Goal: Check status: Check status

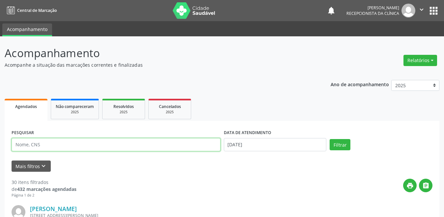
click at [50, 142] on input "text" at bounding box center [116, 144] width 209 height 13
type input "898003721111194"
click at [330, 139] on button "Filtrar" at bounding box center [340, 144] width 21 height 11
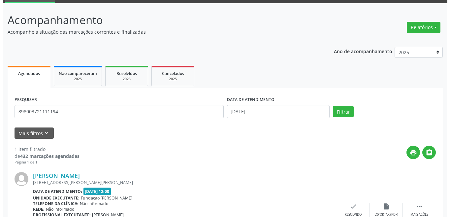
scroll to position [82, 0]
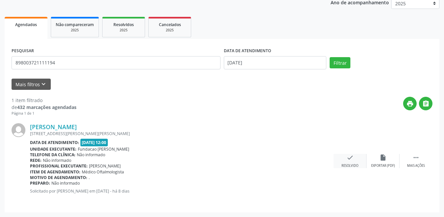
click at [348, 154] on icon "check" at bounding box center [349, 157] width 7 height 7
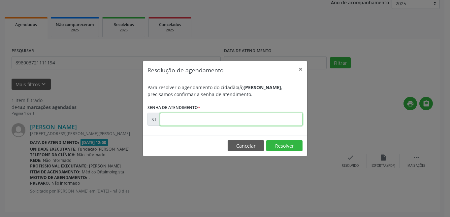
click at [237, 117] on input "text" at bounding box center [231, 118] width 142 height 13
type input "00024718"
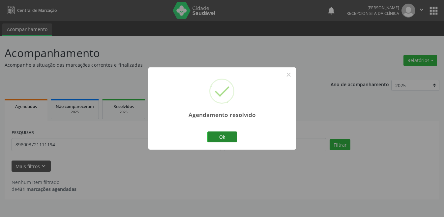
scroll to position [0, 0]
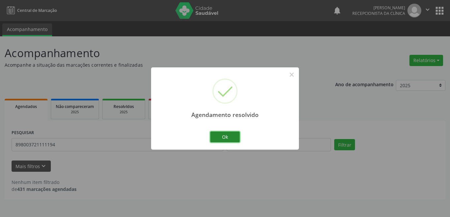
click at [227, 133] on button "Ok" at bounding box center [225, 136] width 30 height 11
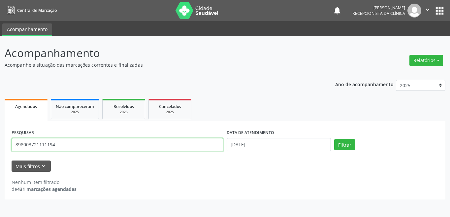
drag, startPoint x: 45, startPoint y: 144, endPoint x: 9, endPoint y: 145, distance: 36.9
click at [9, 145] on div "PESQUISAR 898003721111194 DATA DE ATENDIMENTO [DATE] Filtrar UNIDADE DE REFERÊN…" at bounding box center [225, 160] width 440 height 78
type input "898004843244483"
click at [334, 139] on button "Filtrar" at bounding box center [344, 144] width 21 height 11
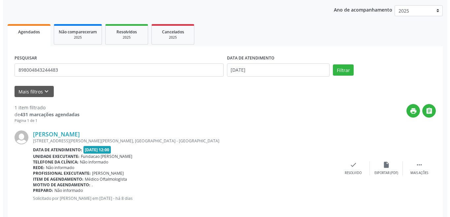
scroll to position [82, 0]
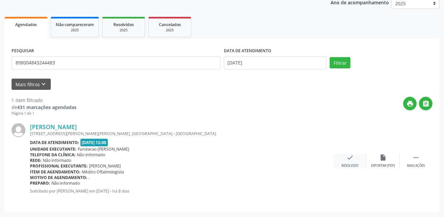
click at [346, 160] on icon "check" at bounding box center [349, 157] width 7 height 7
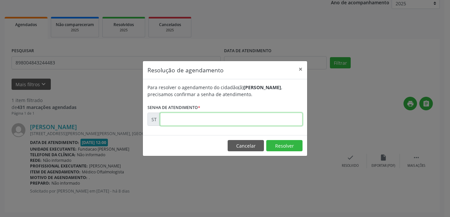
click at [204, 122] on input "text" at bounding box center [231, 118] width 142 height 13
type input "00024699"
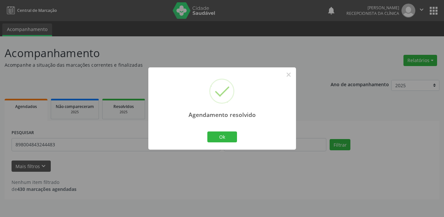
scroll to position [0, 0]
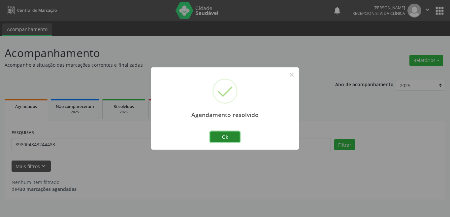
click at [222, 138] on button "Ok" at bounding box center [225, 136] width 30 height 11
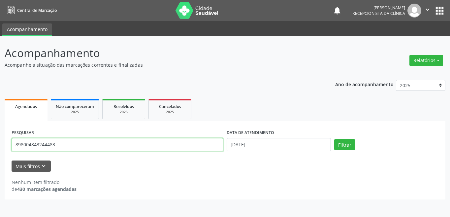
drag, startPoint x: 39, startPoint y: 142, endPoint x: 6, endPoint y: 142, distance: 33.3
click at [6, 142] on div "PESQUISAR 898004843244483 DATA DE ATENDIMENTO [DATE] Filtrar UNIDADE DE REFERÊN…" at bounding box center [225, 160] width 440 height 78
type input "898004880316085"
click at [334, 139] on button "Filtrar" at bounding box center [344, 144] width 21 height 11
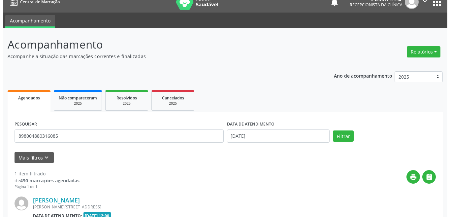
scroll to position [74, 0]
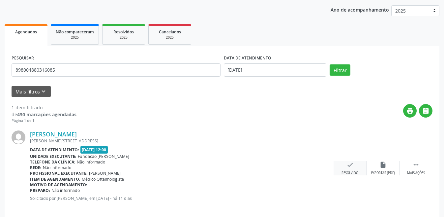
click at [353, 163] on icon "check" at bounding box center [349, 164] width 7 height 7
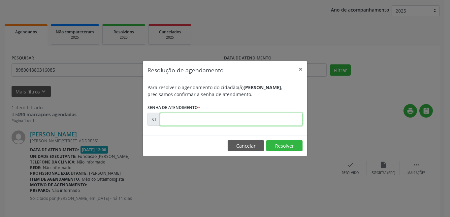
click at [249, 121] on input "text" at bounding box center [231, 118] width 142 height 13
type input "00024365"
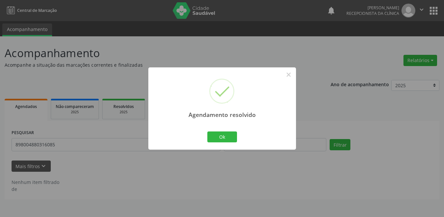
scroll to position [0, 0]
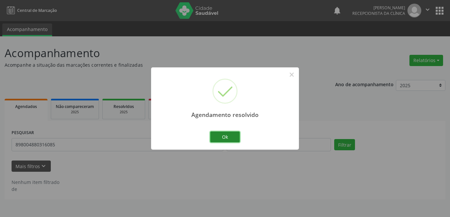
click at [233, 134] on button "Ok" at bounding box center [225, 136] width 30 height 11
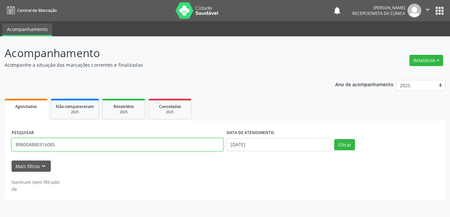
drag, startPoint x: 82, startPoint y: 144, endPoint x: 0, endPoint y: 148, distance: 81.8
click at [0, 148] on div "Acompanhamento Acompanhe a situação das marcações correntes e finalizadas Relat…" at bounding box center [225, 126] width 450 height 180
type input "704803084811040"
click at [334, 139] on button "Filtrar" at bounding box center [344, 144] width 21 height 11
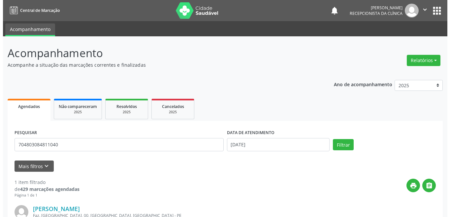
scroll to position [66, 0]
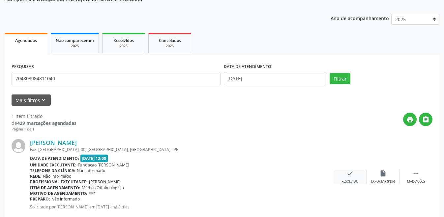
click at [358, 172] on div "check Resolvido" at bounding box center [350, 176] width 33 height 14
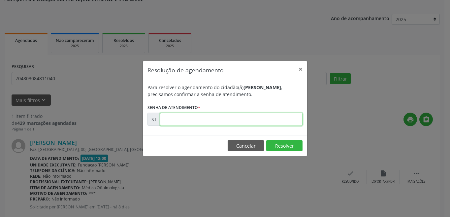
click at [264, 116] on input "text" at bounding box center [231, 118] width 142 height 13
type input "00024914"
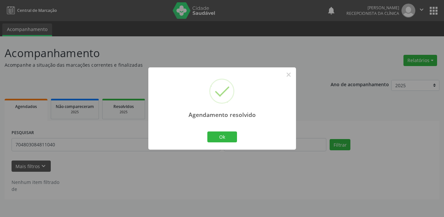
scroll to position [0, 0]
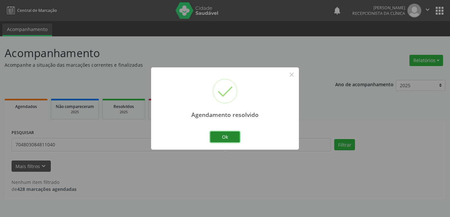
click at [222, 136] on button "Ok" at bounding box center [225, 136] width 30 height 11
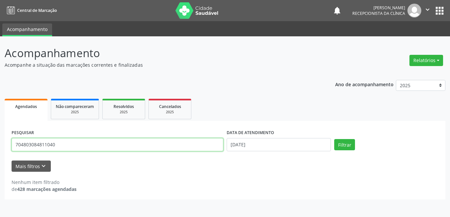
drag, startPoint x: 58, startPoint y: 149, endPoint x: 0, endPoint y: 141, distance: 58.5
click at [0, 141] on div "Acompanhamento Acompanhe a situação das marcações correntes e finalizadas Relat…" at bounding box center [225, 126] width 450 height 180
type input "705003032206052"
click at [334, 139] on button "Filtrar" at bounding box center [344, 144] width 21 height 11
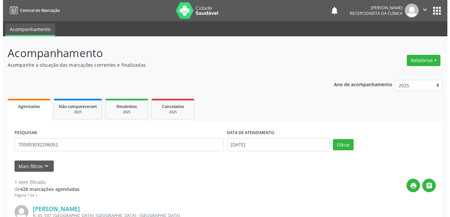
scroll to position [82, 0]
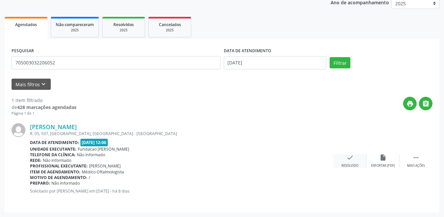
click at [351, 162] on div "check Resolvido" at bounding box center [350, 161] width 33 height 14
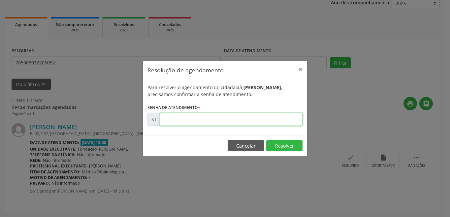
click at [249, 118] on input "text" at bounding box center [231, 118] width 142 height 13
type input "00024710"
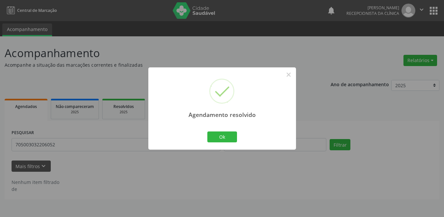
scroll to position [0, 0]
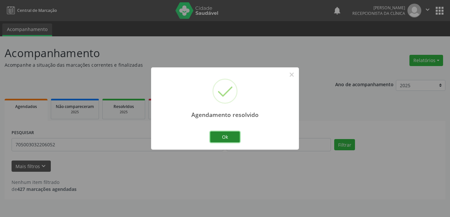
click at [229, 135] on button "Ok" at bounding box center [225, 136] width 30 height 11
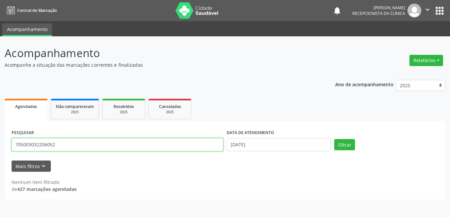
drag, startPoint x: 86, startPoint y: 143, endPoint x: 4, endPoint y: 147, distance: 82.2
click at [4, 147] on div "Acompanhamento Acompanhe a situação das marcações correntes e finalizadas Relat…" at bounding box center [225, 126] width 450 height 180
type input "700703420866680"
click at [334, 139] on button "Filtrar" at bounding box center [344, 144] width 21 height 11
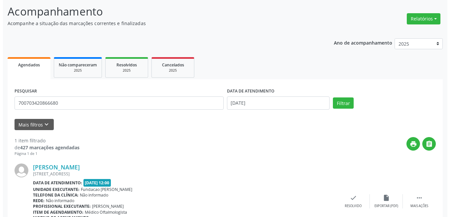
scroll to position [82, 0]
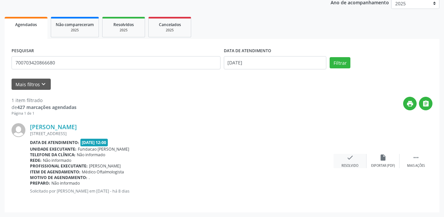
click at [352, 158] on icon "check" at bounding box center [349, 157] width 7 height 7
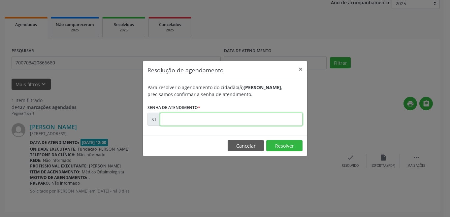
click at [267, 115] on input "text" at bounding box center [231, 118] width 142 height 13
type input "00024690"
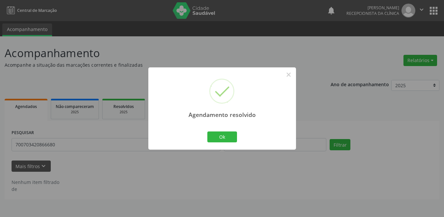
scroll to position [0, 0]
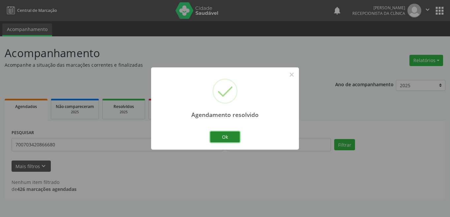
click at [235, 135] on button "Ok" at bounding box center [225, 136] width 30 height 11
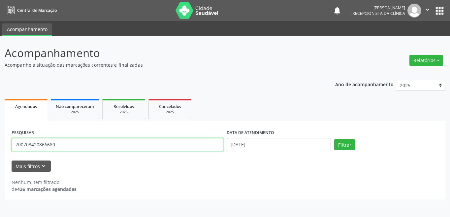
drag, startPoint x: 79, startPoint y: 142, endPoint x: 0, endPoint y: 141, distance: 79.1
click at [0, 141] on div "Acompanhamento Acompanhe a situação das marcações correntes e finalizadas Relat…" at bounding box center [225, 126] width 450 height 180
type input "700004402199101"
click at [334, 139] on button "Filtrar" at bounding box center [344, 144] width 21 height 11
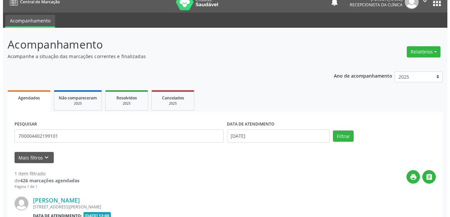
scroll to position [74, 0]
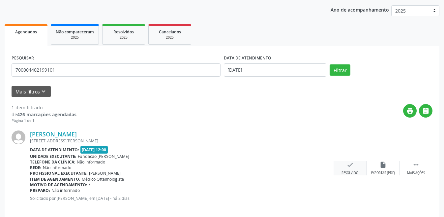
click at [351, 164] on icon "check" at bounding box center [349, 164] width 7 height 7
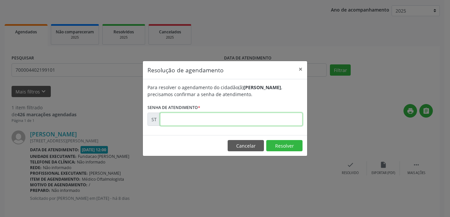
click at [255, 117] on input "text" at bounding box center [231, 118] width 142 height 13
type input "00024707"
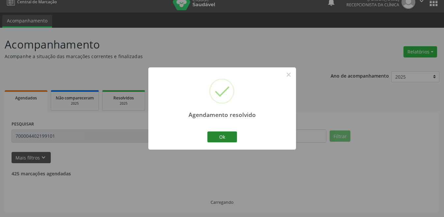
scroll to position [0, 0]
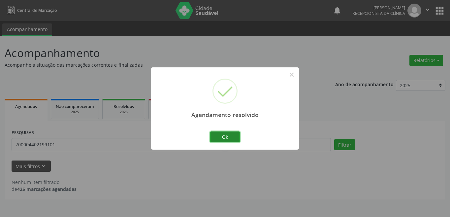
click at [220, 137] on button "Ok" at bounding box center [225, 136] width 30 height 11
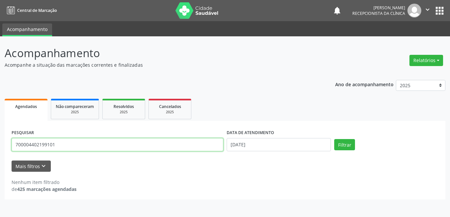
drag, startPoint x: 73, startPoint y: 142, endPoint x: 9, endPoint y: 145, distance: 64.0
click at [9, 145] on div "PESQUISAR 700004402199101 DATA DE ATENDIMENTO [DATE] Filtrar UNIDADE DE REFERÊN…" at bounding box center [225, 160] width 440 height 78
type input "705002094767758"
click at [334, 139] on button "Filtrar" at bounding box center [344, 144] width 21 height 11
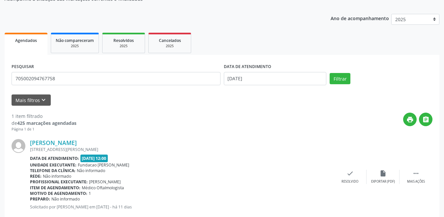
scroll to position [82, 0]
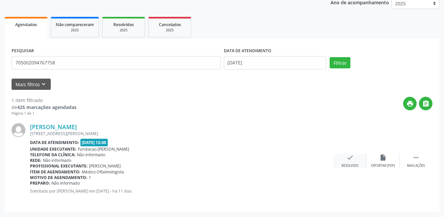
click at [357, 164] on div "Resolvido" at bounding box center [349, 165] width 17 height 5
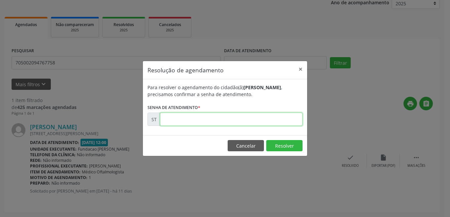
click at [203, 114] on input "text" at bounding box center [231, 118] width 142 height 13
type input "00024373"
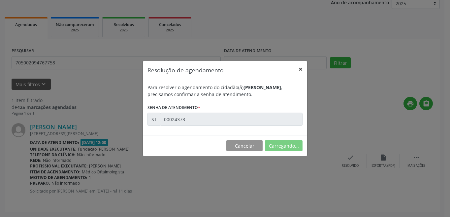
click at [301, 69] on button "×" at bounding box center [300, 69] width 13 height 16
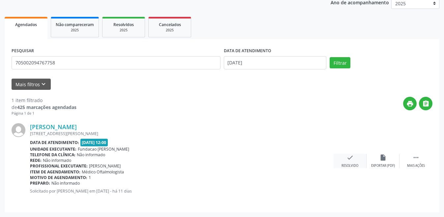
click at [354, 163] on div "Resolvido" at bounding box center [349, 165] width 17 height 5
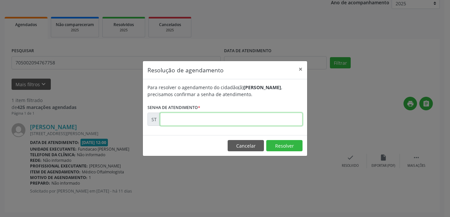
click at [253, 120] on input "text" at bounding box center [231, 118] width 142 height 13
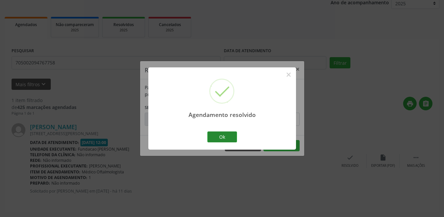
click at [226, 135] on button "Ok" at bounding box center [222, 136] width 30 height 11
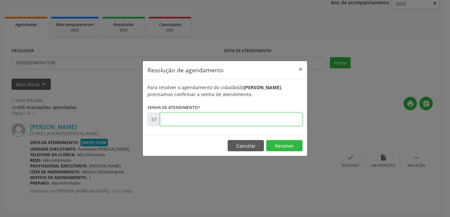
click at [257, 125] on input "text" at bounding box center [231, 118] width 142 height 13
type input "00024373"
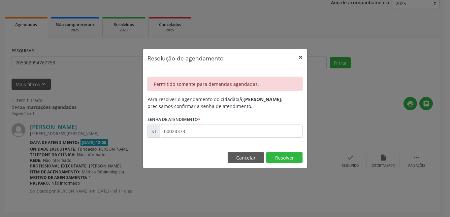
click at [301, 59] on button "×" at bounding box center [300, 57] width 13 height 16
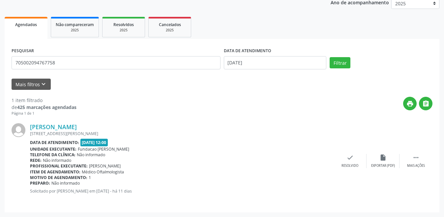
drag, startPoint x: 80, startPoint y: 141, endPoint x: 140, endPoint y: 143, distance: 59.4
click at [125, 141] on div "Data de atendimento: [DATE] 12:00" at bounding box center [182, 142] width 304 height 8
click at [343, 162] on div "check Resolvido" at bounding box center [350, 161] width 33 height 14
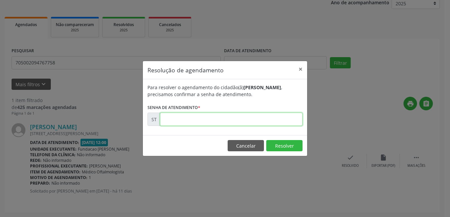
click at [227, 120] on input "text" at bounding box center [231, 118] width 142 height 13
type input "00024373"
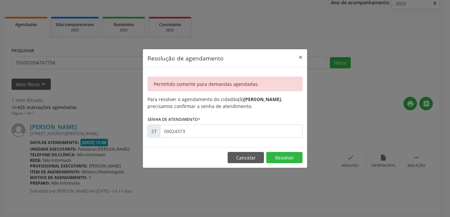
drag, startPoint x: 191, startPoint y: 81, endPoint x: 341, endPoint y: 87, distance: 150.4
click at [341, 87] on div "Resolução de agendamento × Permitido somente para demandas agendadas. Para reso…" at bounding box center [225, 108] width 450 height 217
click at [281, 96] on b "[PERSON_NAME]" at bounding box center [262, 99] width 38 height 6
click at [252, 158] on button "Cancelar" at bounding box center [245, 157] width 36 height 11
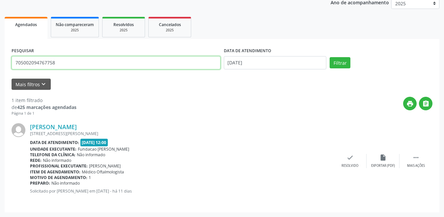
drag, startPoint x: 50, startPoint y: 61, endPoint x: 7, endPoint y: 62, distance: 43.2
click at [7, 62] on div "PESQUISAR 705002094767758 DATA DE ATENDIMENTO [DATE] Filtrar UNIDADE DE REFERÊN…" at bounding box center [222, 125] width 435 height 173
type input "700505547326658"
click at [330, 57] on button "Filtrar" at bounding box center [340, 62] width 21 height 11
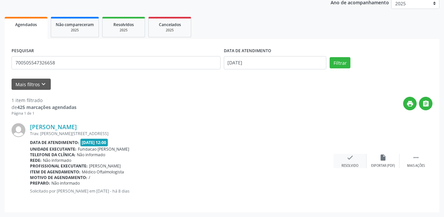
click at [352, 158] on icon "check" at bounding box center [349, 157] width 7 height 7
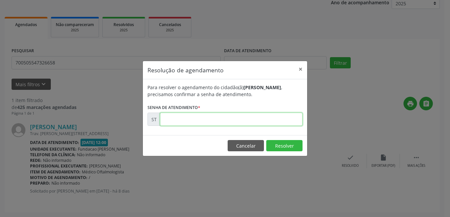
click at [260, 121] on input "text" at bounding box center [231, 118] width 142 height 13
type input "00024693"
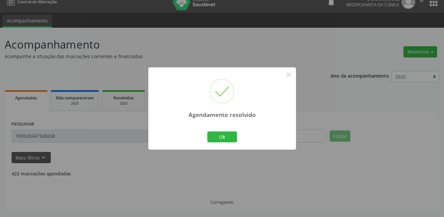
scroll to position [0, 0]
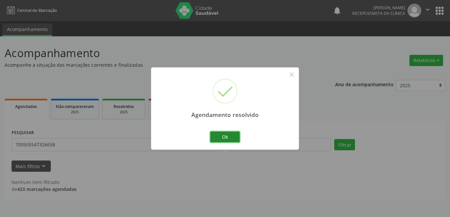
click at [229, 137] on button "Ok" at bounding box center [225, 136] width 30 height 11
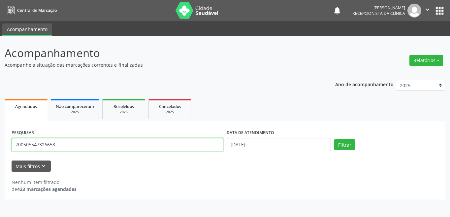
drag, startPoint x: 65, startPoint y: 141, endPoint x: 1, endPoint y: 140, distance: 64.0
click at [1, 140] on div "Acompanhamento Acompanhe a situação das marcações correntes e finalizadas Relat…" at bounding box center [225, 126] width 450 height 180
type input "702501302982733"
click at [334, 139] on button "Filtrar" at bounding box center [344, 144] width 21 height 11
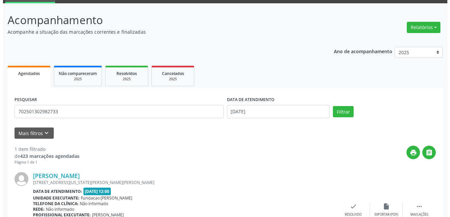
scroll to position [66, 0]
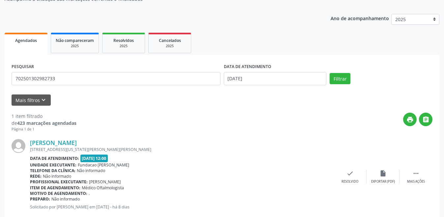
click at [356, 169] on div "[PERSON_NAME] [STREET_ADDRESS][US_STATE][PERSON_NAME] Data de atendimento: [DAT…" at bounding box center [222, 176] width 421 height 89
click at [353, 172] on icon "check" at bounding box center [349, 172] width 7 height 7
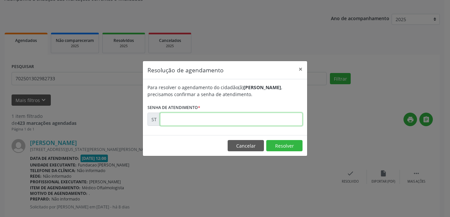
click at [249, 119] on input "text" at bounding box center [231, 118] width 142 height 13
type input "00024709"
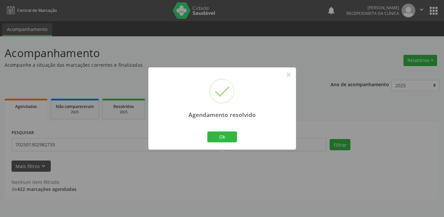
scroll to position [0, 0]
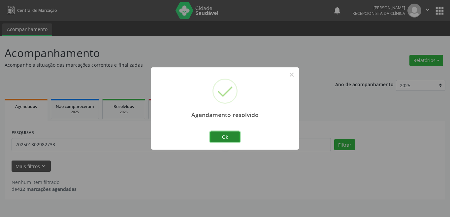
click at [230, 140] on button "Ok" at bounding box center [225, 136] width 30 height 11
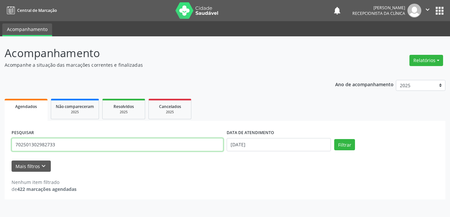
drag, startPoint x: 68, startPoint y: 144, endPoint x: 5, endPoint y: 140, distance: 62.8
click at [5, 140] on div "PESQUISAR 702501302982733 DATA DE ATENDIMENTO [DATE] Filtrar UNIDADE DE REFERÊN…" at bounding box center [225, 160] width 440 height 78
type input "700005928764310"
click at [334, 139] on button "Filtrar" at bounding box center [344, 144] width 21 height 11
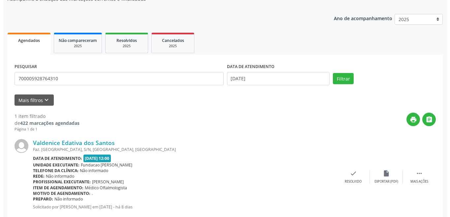
scroll to position [82, 0]
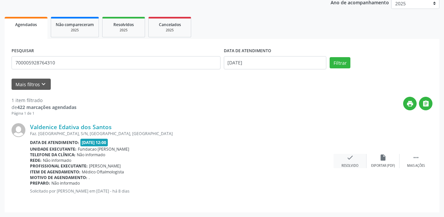
click at [346, 159] on div "check Resolvido" at bounding box center [350, 161] width 33 height 14
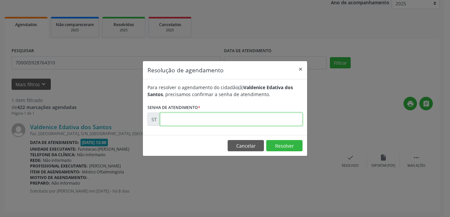
click at [221, 116] on input "text" at bounding box center [231, 118] width 142 height 13
type input "00024730"
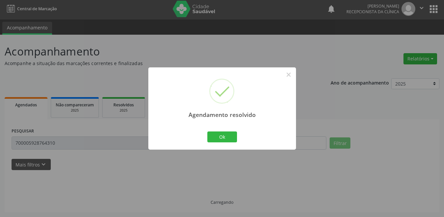
scroll to position [0, 0]
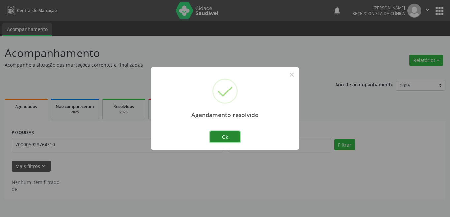
click at [226, 133] on button "Ok" at bounding box center [225, 136] width 30 height 11
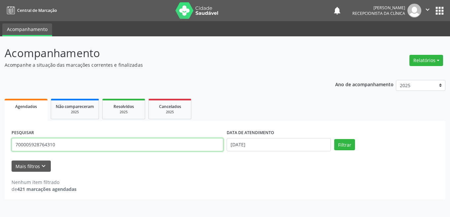
drag, startPoint x: 73, startPoint y: 141, endPoint x: 9, endPoint y: 142, distance: 63.6
click at [9, 142] on div "PESQUISAR 700005928764310 DATA DE ATENDIMENTO [DATE] Filtrar UNIDADE DE REFERÊN…" at bounding box center [225, 160] width 440 height 78
type input "700004281275104"
click at [334, 139] on button "Filtrar" at bounding box center [344, 144] width 21 height 11
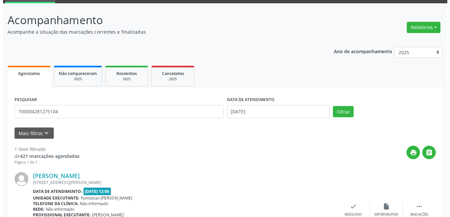
scroll to position [66, 0]
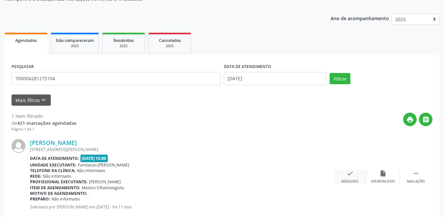
click at [355, 170] on div "check Resolvido" at bounding box center [350, 176] width 33 height 14
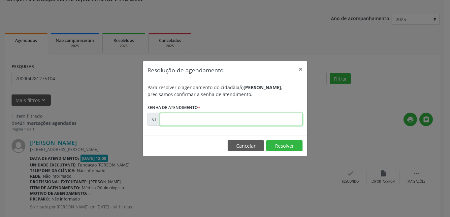
click at [265, 116] on input "text" at bounding box center [231, 118] width 142 height 13
type input "00023933"
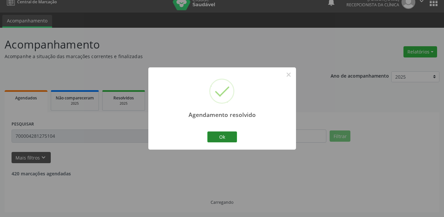
scroll to position [0, 0]
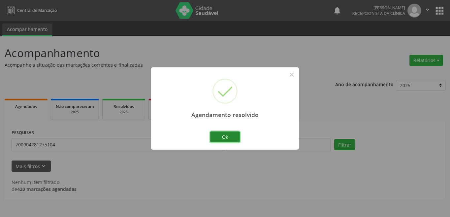
click at [230, 133] on button "Ok" at bounding box center [225, 136] width 30 height 11
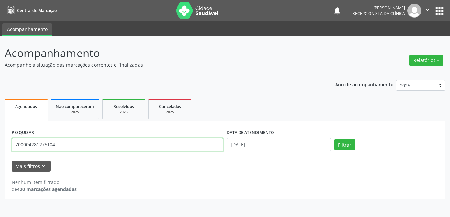
drag, startPoint x: 64, startPoint y: 146, endPoint x: 8, endPoint y: 146, distance: 56.0
click at [8, 146] on div "PESQUISAR 700004281275104 DATA DE ATENDIMENTO [DATE] Filtrar UNIDADE DE REFERÊN…" at bounding box center [225, 160] width 440 height 78
click at [334, 139] on button "Filtrar" at bounding box center [344, 144] width 21 height 11
drag, startPoint x: 62, startPoint y: 144, endPoint x: 5, endPoint y: 150, distance: 57.4
click at [5, 150] on div "PESQUISAR 708008857622468 DATA DE ATENDIMENTO [DATE] Filtrar UNIDADE DE REFERÊN…" at bounding box center [225, 160] width 440 height 78
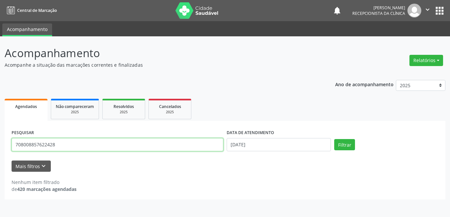
type input "708008857622428"
click at [334, 139] on button "Filtrar" at bounding box center [344, 144] width 21 height 11
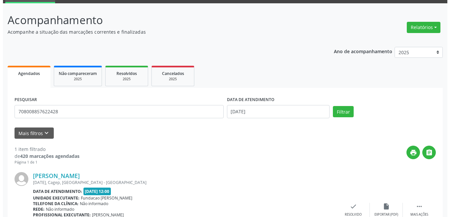
scroll to position [82, 0]
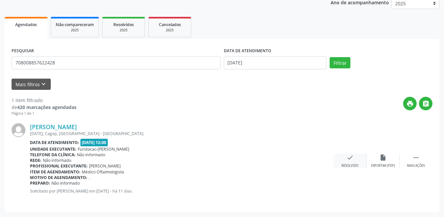
click at [350, 160] on icon "check" at bounding box center [349, 157] width 7 height 7
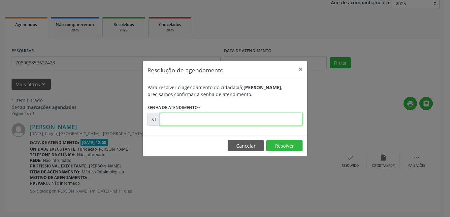
click at [225, 117] on input "text" at bounding box center [231, 118] width 142 height 13
type input "00024367"
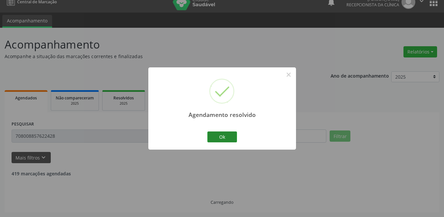
scroll to position [0, 0]
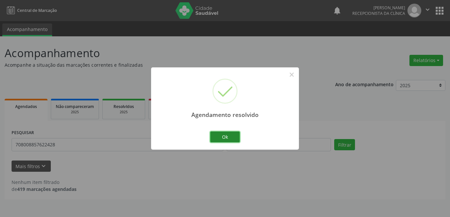
click at [227, 133] on button "Ok" at bounding box center [225, 136] width 30 height 11
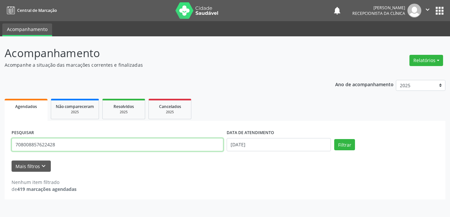
drag, startPoint x: 66, startPoint y: 147, endPoint x: 12, endPoint y: 147, distance: 54.4
click at [12, 147] on input "708008857622428" at bounding box center [118, 144] width 212 height 13
click at [334, 139] on button "Filtrar" at bounding box center [344, 144] width 21 height 11
drag, startPoint x: 49, startPoint y: 142, endPoint x: 7, endPoint y: 145, distance: 42.3
click at [7, 145] on div "PESQUISAR 7090018945817 DATA DE ATENDIMENTO [DATE] Filtrar UNIDADE DE REFERÊNCI…" at bounding box center [225, 160] width 440 height 78
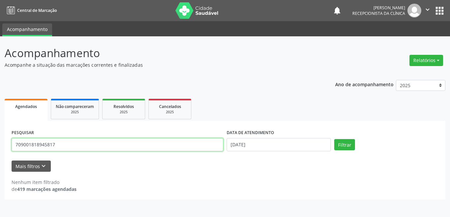
type input "709001818945817"
click at [334, 139] on button "Filtrar" at bounding box center [344, 144] width 21 height 11
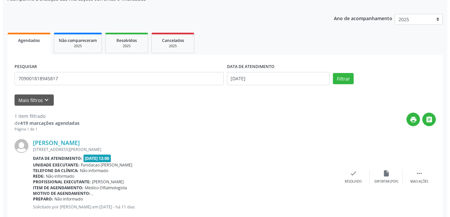
scroll to position [82, 0]
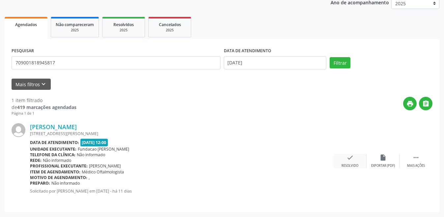
click at [354, 160] on div "check Resolvido" at bounding box center [350, 161] width 33 height 14
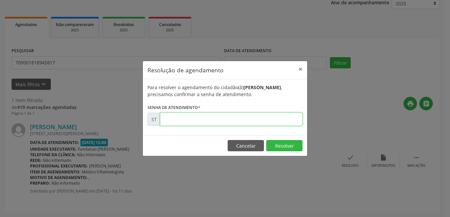
click at [223, 121] on input "text" at bounding box center [231, 118] width 142 height 13
type input "00023995"
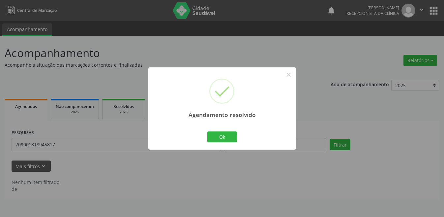
scroll to position [0, 0]
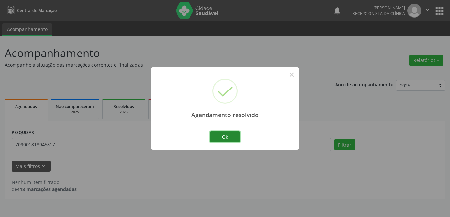
click at [232, 137] on button "Ok" at bounding box center [225, 136] width 30 height 11
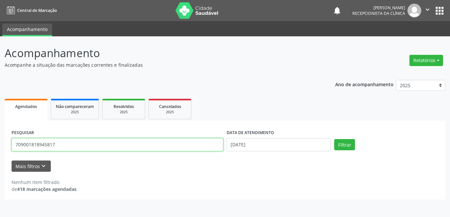
drag, startPoint x: 43, startPoint y: 142, endPoint x: 12, endPoint y: 145, distance: 31.1
click at [12, 145] on input "709001818945817" at bounding box center [118, 144] width 212 height 13
type input "703307226846310"
click at [334, 139] on button "Filtrar" at bounding box center [344, 144] width 21 height 11
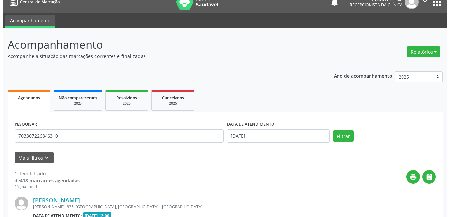
scroll to position [82, 0]
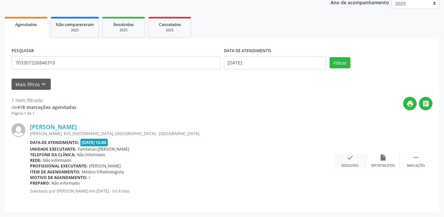
click at [346, 157] on icon "check" at bounding box center [349, 157] width 7 height 7
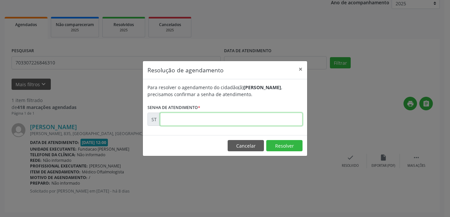
click at [218, 119] on input "text" at bounding box center [231, 118] width 142 height 13
type input "00024731"
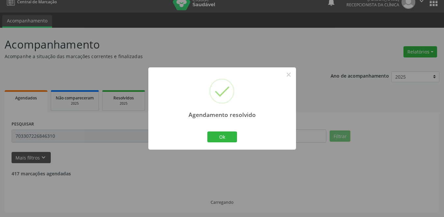
scroll to position [0, 0]
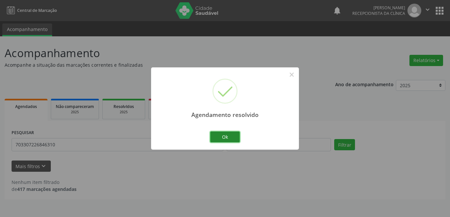
click at [222, 134] on button "Ok" at bounding box center [225, 136] width 30 height 11
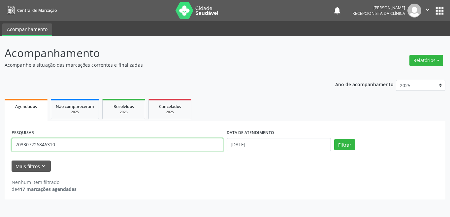
drag, startPoint x: 55, startPoint y: 145, endPoint x: 12, endPoint y: 145, distance: 43.5
click at [12, 145] on input "703307226846310" at bounding box center [118, 144] width 212 height 13
type input "707000877996239"
click at [334, 139] on button "Filtrar" at bounding box center [344, 144] width 21 height 11
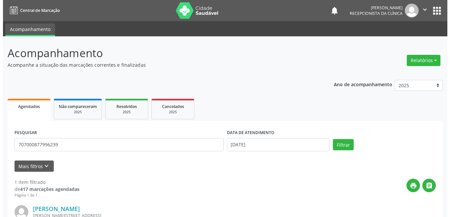
scroll to position [66, 0]
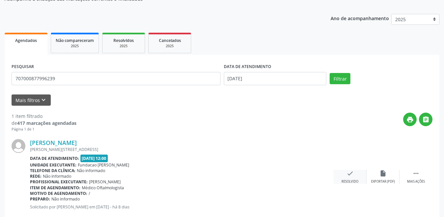
click at [347, 175] on icon "check" at bounding box center [349, 172] width 7 height 7
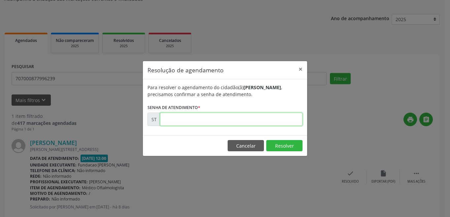
click at [256, 121] on input "text" at bounding box center [231, 118] width 142 height 13
type input "00024712"
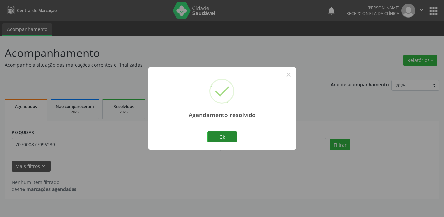
scroll to position [0, 0]
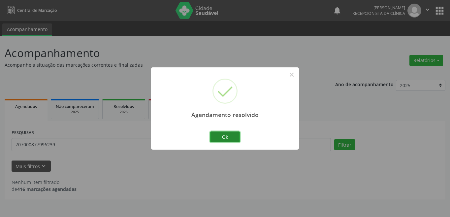
click at [235, 134] on button "Ok" at bounding box center [225, 136] width 30 height 11
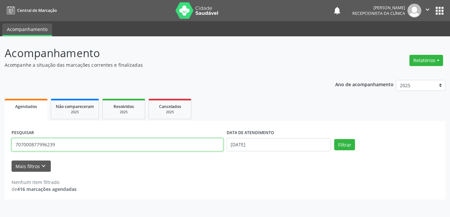
drag, startPoint x: 73, startPoint y: 138, endPoint x: 12, endPoint y: 143, distance: 61.9
click at [11, 142] on div "PESQUISAR 707000877996239" at bounding box center [117, 142] width 215 height 28
type input "209136025950003"
click at [334, 139] on button "Filtrar" at bounding box center [344, 144] width 21 height 11
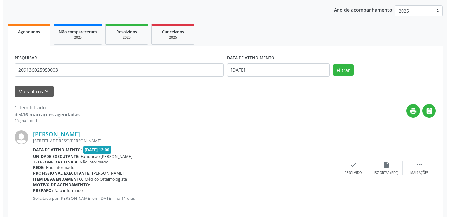
scroll to position [82, 0]
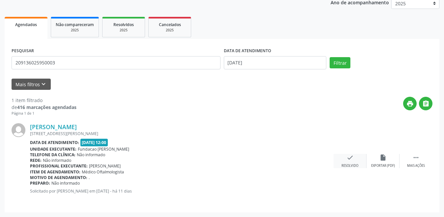
click at [346, 161] on div "check Resolvido" at bounding box center [350, 161] width 33 height 14
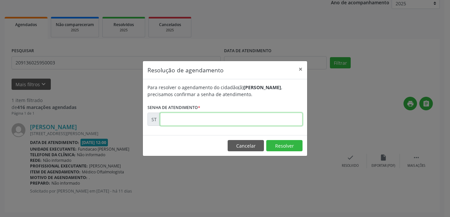
click at [241, 114] on input "text" at bounding box center [231, 118] width 142 height 13
type input "00024362"
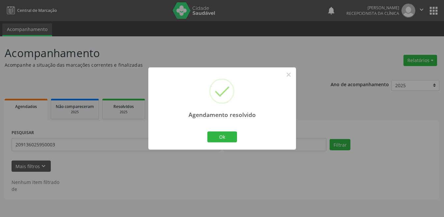
scroll to position [0, 0]
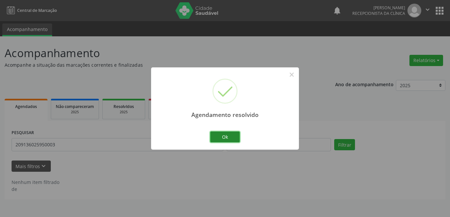
click at [233, 132] on button "Ok" at bounding box center [225, 136] width 30 height 11
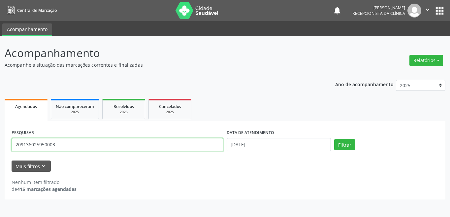
drag, startPoint x: 64, startPoint y: 147, endPoint x: 0, endPoint y: 147, distance: 64.3
click at [0, 147] on div "Acompanhamento Acompanhe a situação das marcações correntes e finalizadas Relat…" at bounding box center [225, 126] width 450 height 180
type input "700306966240437"
click at [334, 139] on button "Filtrar" at bounding box center [344, 144] width 21 height 11
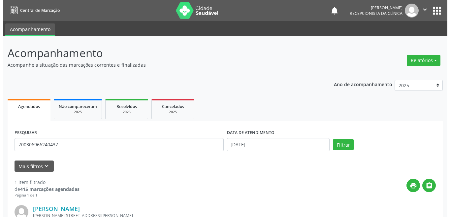
scroll to position [66, 0]
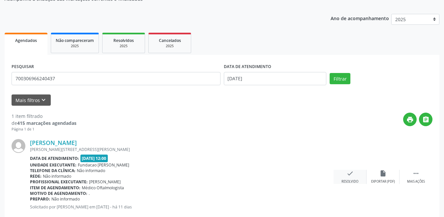
click at [345, 173] on div "check Resolvido" at bounding box center [350, 176] width 33 height 14
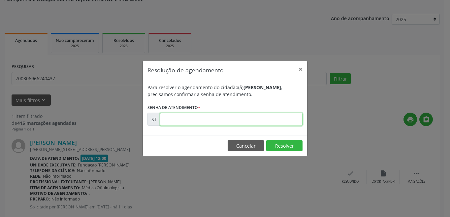
click at [193, 117] on input "text" at bounding box center [231, 118] width 142 height 13
type input "00024360"
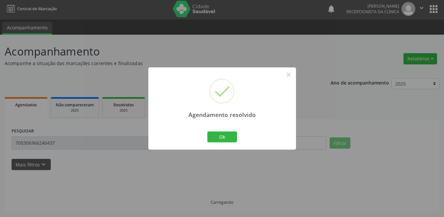
scroll to position [0, 0]
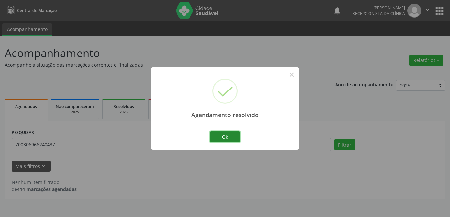
click at [227, 136] on button "Ok" at bounding box center [225, 136] width 30 height 11
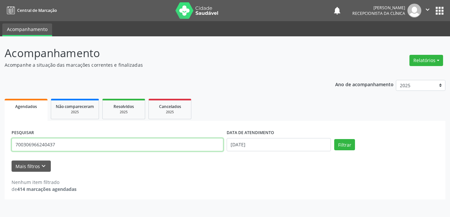
drag, startPoint x: 50, startPoint y: 143, endPoint x: 5, endPoint y: 143, distance: 45.2
click at [5, 143] on div "PESQUISAR 700306966240437 DATA DE ATENDIMENTO [DATE] Filtrar UNIDADE DE REFERÊN…" at bounding box center [225, 160] width 440 height 78
type input "898005891955174"
click at [334, 139] on button "Filtrar" at bounding box center [344, 144] width 21 height 11
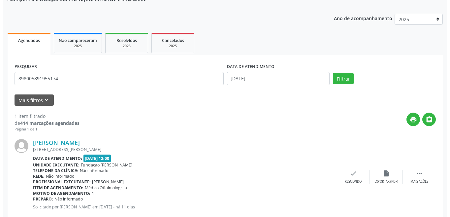
scroll to position [82, 0]
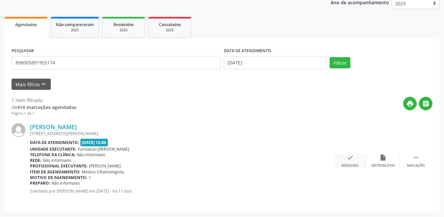
click at [348, 159] on icon "check" at bounding box center [349, 157] width 7 height 7
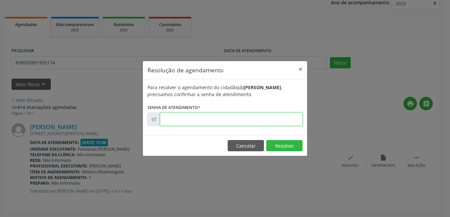
click at [241, 122] on input "text" at bounding box center [231, 118] width 142 height 13
type input "00024364"
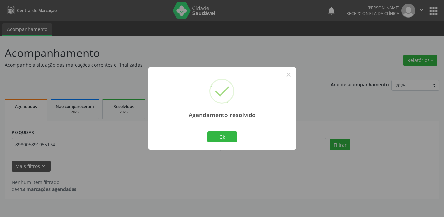
scroll to position [0, 0]
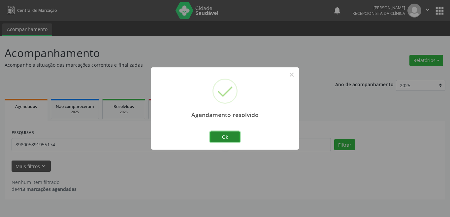
click at [231, 135] on button "Ok" at bounding box center [225, 136] width 30 height 11
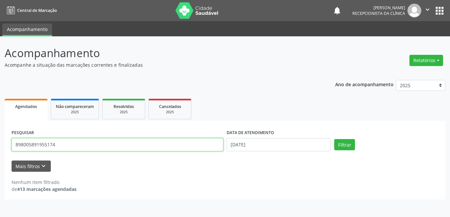
drag, startPoint x: 57, startPoint y: 145, endPoint x: 10, endPoint y: 142, distance: 46.9
click at [10, 142] on div "PESQUISAR 898005891955174" at bounding box center [117, 142] width 215 height 28
type input "706708566259219"
click at [334, 139] on button "Filtrar" at bounding box center [344, 144] width 21 height 11
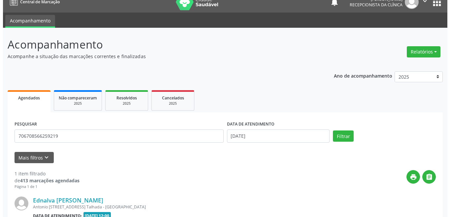
scroll to position [82, 0]
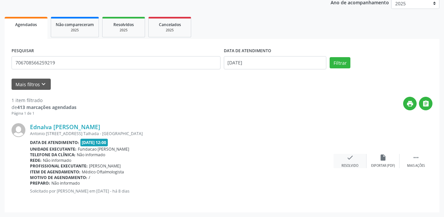
click at [354, 158] on div "check Resolvido" at bounding box center [350, 161] width 33 height 14
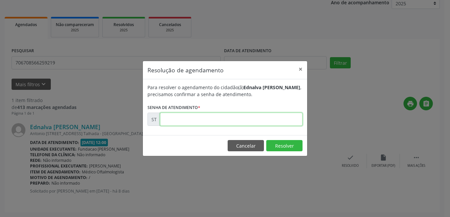
click at [201, 121] on input "text" at bounding box center [231, 118] width 142 height 13
type input "00024729"
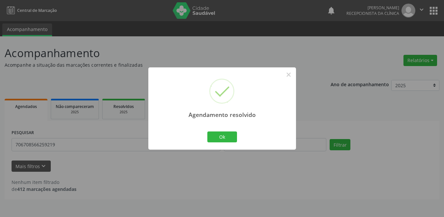
scroll to position [0, 0]
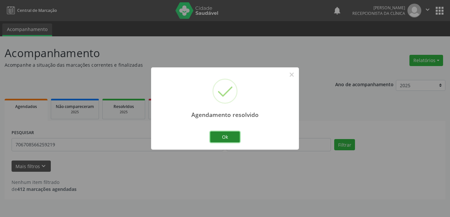
click at [236, 136] on button "Ok" at bounding box center [225, 136] width 30 height 11
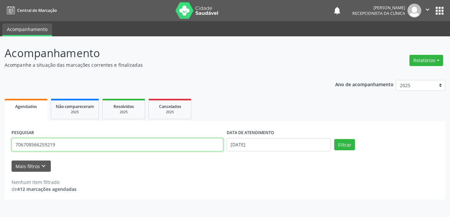
drag, startPoint x: 63, startPoint y: 144, endPoint x: 10, endPoint y: 142, distance: 53.4
click at [10, 142] on div "PESQUISAR 706708566259219" at bounding box center [117, 142] width 215 height 28
type input "701002823886594"
click at [334, 139] on button "Filtrar" at bounding box center [344, 144] width 21 height 11
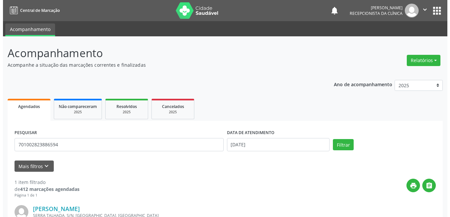
scroll to position [66, 0]
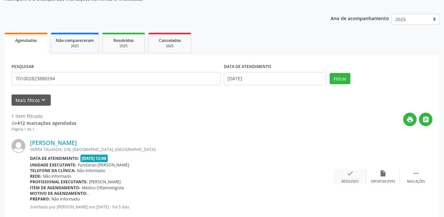
click at [346, 170] on icon "check" at bounding box center [349, 172] width 7 height 7
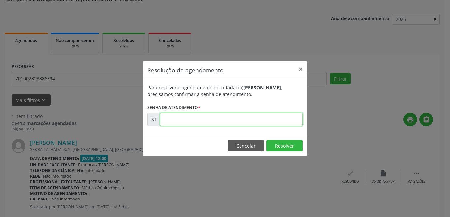
click at [227, 123] on input "text" at bounding box center [231, 118] width 142 height 13
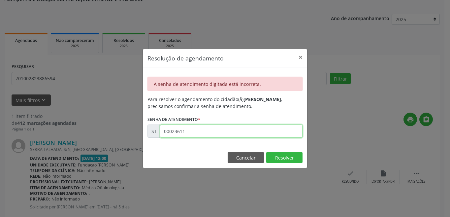
drag, startPoint x: 196, startPoint y: 134, endPoint x: 144, endPoint y: 130, distance: 52.9
click at [144, 130] on div "A senha de atendimento digitada está incorreta. Para resolver o agendamento do …" at bounding box center [225, 106] width 164 height 79
type input "00026311"
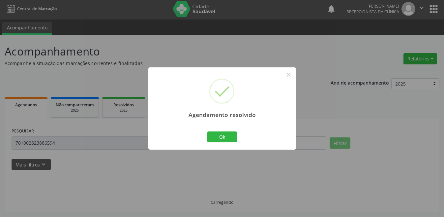
scroll to position [0, 0]
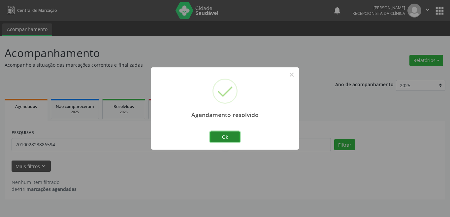
click at [228, 135] on button "Ok" at bounding box center [225, 136] width 30 height 11
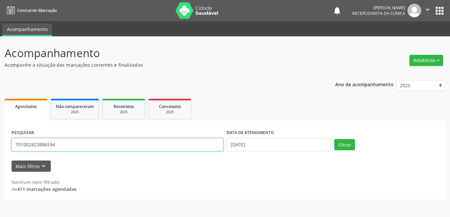
drag, startPoint x: 74, startPoint y: 145, endPoint x: 5, endPoint y: 143, distance: 69.6
click at [5, 143] on div "PESQUISAR 701002823886594 DATA DE ATENDIMENTO [DATE] Filtrar UNIDADE DE REFERÊN…" at bounding box center [225, 160] width 440 height 78
click at [334, 139] on button "Filtrar" at bounding box center [344, 144] width 21 height 11
drag, startPoint x: 47, startPoint y: 146, endPoint x: 0, endPoint y: 146, distance: 46.8
click at [0, 146] on div "Acompanhamento Acompanhe a situação das marcações correntes e finalizadas Relat…" at bounding box center [225, 126] width 450 height 180
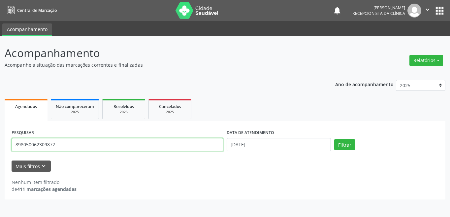
type input "898050062309872"
click at [334, 139] on button "Filtrar" at bounding box center [344, 144] width 21 height 11
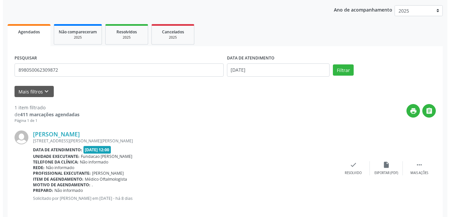
scroll to position [82, 0]
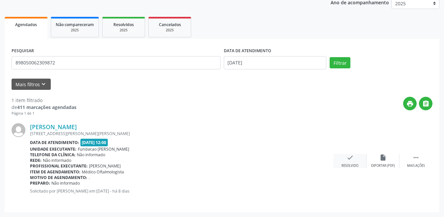
click at [355, 160] on div "check Resolvido" at bounding box center [350, 161] width 33 height 14
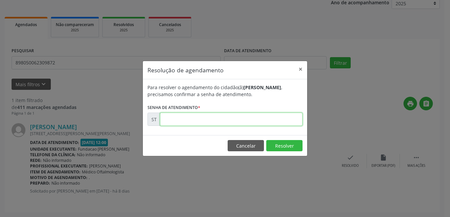
click at [232, 125] on input "text" at bounding box center [231, 118] width 142 height 13
type input "00024706"
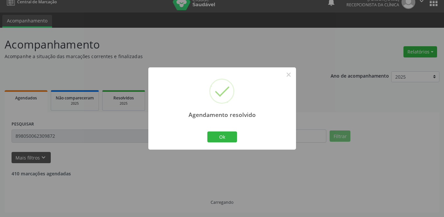
scroll to position [0, 0]
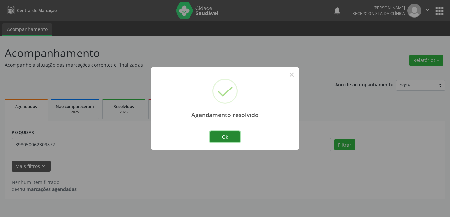
click at [236, 136] on button "Ok" at bounding box center [225, 136] width 30 height 11
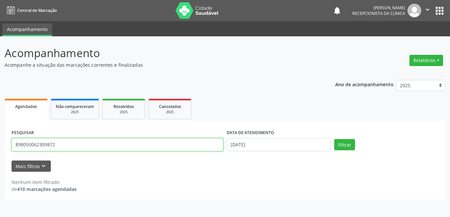
drag, startPoint x: 73, startPoint y: 143, endPoint x: 3, endPoint y: 143, distance: 69.9
click at [3, 143] on div "Acompanhamento Acompanhe a situação das marcações correntes e finalizadas Relat…" at bounding box center [225, 126] width 450 height 180
type input "898003952733514"
click at [334, 139] on button "Filtrar" at bounding box center [344, 144] width 21 height 11
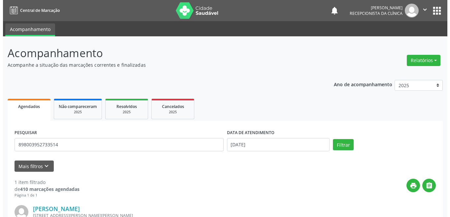
scroll to position [82, 0]
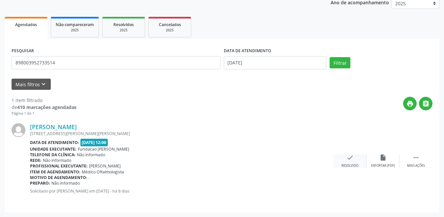
click at [353, 161] on div "check Resolvido" at bounding box center [350, 161] width 33 height 14
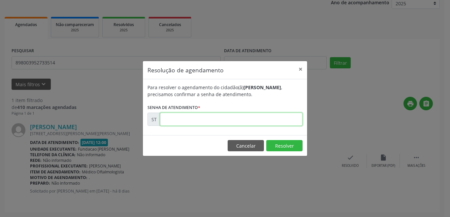
click at [200, 119] on input "text" at bounding box center [231, 118] width 142 height 13
type input "00024684"
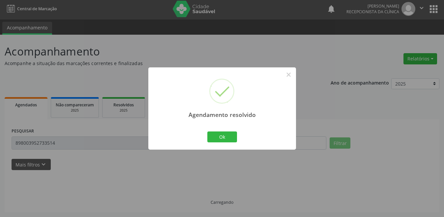
scroll to position [9, 0]
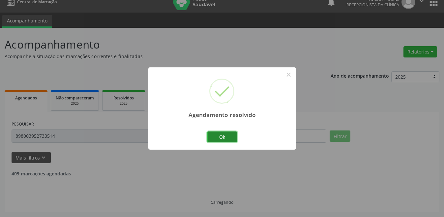
click at [226, 133] on button "Ok" at bounding box center [222, 136] width 30 height 11
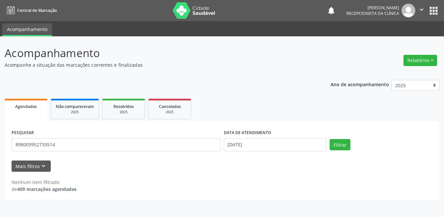
scroll to position [0, 0]
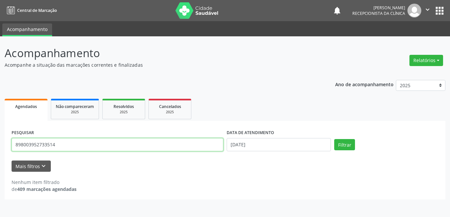
drag, startPoint x: 79, startPoint y: 144, endPoint x: 2, endPoint y: 141, distance: 77.5
click at [2, 141] on div "Acompanhamento Acompanhe a situação das marcações correntes e finalizadas Relat…" at bounding box center [225, 126] width 450 height 180
type input "707809609315318"
click at [334, 139] on button "Filtrar" at bounding box center [344, 144] width 21 height 11
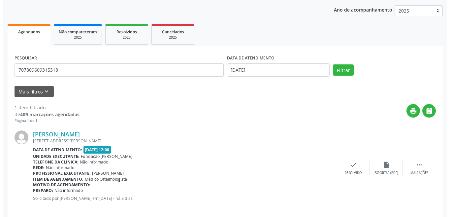
scroll to position [82, 0]
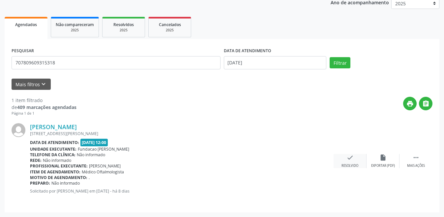
click at [348, 157] on icon "check" at bounding box center [349, 157] width 7 height 7
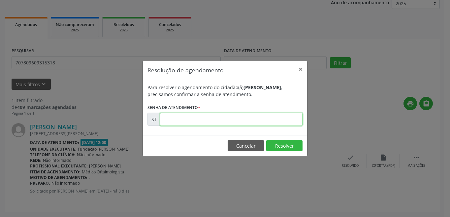
click at [182, 116] on input "text" at bounding box center [231, 118] width 142 height 13
type input "00024568"
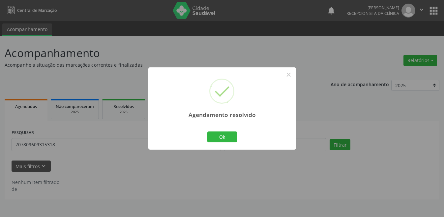
scroll to position [0, 0]
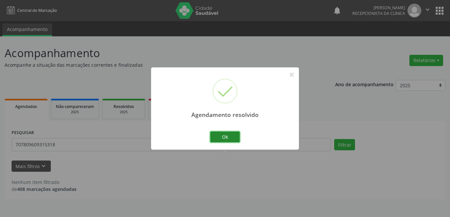
click at [235, 139] on button "Ok" at bounding box center [225, 136] width 30 height 11
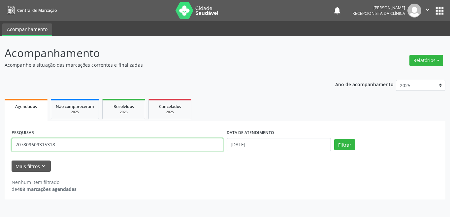
drag, startPoint x: 32, startPoint y: 141, endPoint x: 0, endPoint y: 142, distance: 32.3
click at [0, 142] on div "Acompanhamento Acompanhe a situação das marcações correntes e finalizadas Relat…" at bounding box center [225, 126] width 450 height 180
type input "706802755492925"
click at [334, 139] on button "Filtrar" at bounding box center [344, 144] width 21 height 11
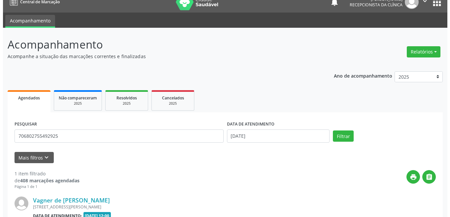
scroll to position [42, 0]
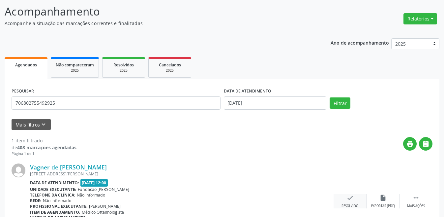
click at [351, 194] on icon "check" at bounding box center [349, 197] width 7 height 7
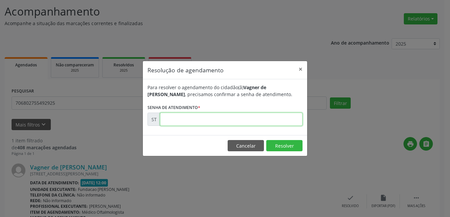
click at [239, 114] on input "text" at bounding box center [231, 118] width 142 height 13
type input "00024604"
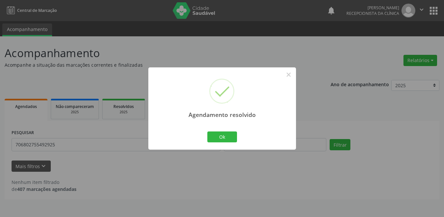
scroll to position [0, 0]
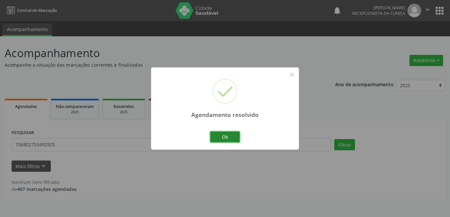
click at [227, 134] on button "Ok" at bounding box center [225, 136] width 30 height 11
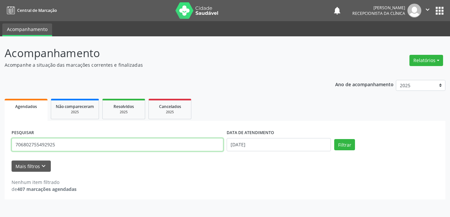
drag, startPoint x: 75, startPoint y: 141, endPoint x: 14, endPoint y: 144, distance: 61.1
click at [14, 144] on input "706802755492925" at bounding box center [118, 144] width 212 height 13
click at [334, 139] on button "Filtrar" at bounding box center [344, 144] width 21 height 11
drag, startPoint x: 51, startPoint y: 143, endPoint x: 0, endPoint y: 143, distance: 50.8
click at [0, 143] on div "Acompanhamento Acompanhe a situação das marcações correntes e finalizadas Relat…" at bounding box center [225, 126] width 450 height 180
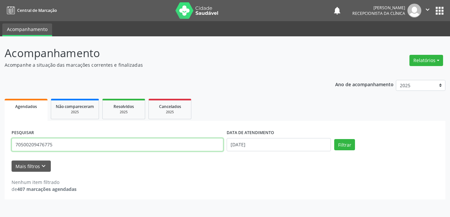
type input "705002094767758"
click at [334, 139] on button "Filtrar" at bounding box center [344, 144] width 21 height 11
drag, startPoint x: 67, startPoint y: 146, endPoint x: 14, endPoint y: 147, distance: 53.1
click at [14, 147] on input "705002094767758" at bounding box center [118, 144] width 212 height 13
type input "705002094767758"
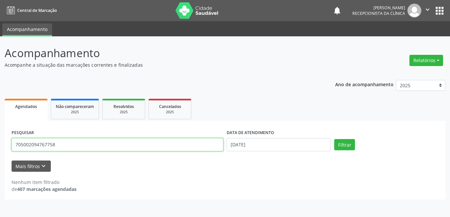
click at [334, 139] on button "Filtrar" at bounding box center [344, 144] width 21 height 11
